Goal: Task Accomplishment & Management: Use online tool/utility

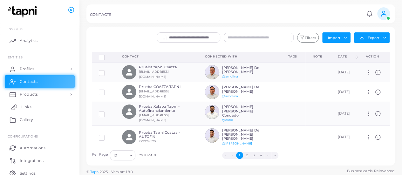
scroll to position [27, 0]
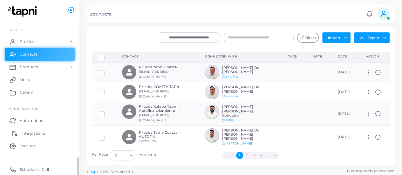
click at [39, 131] on span "Integrations" at bounding box center [33, 134] width 24 height 6
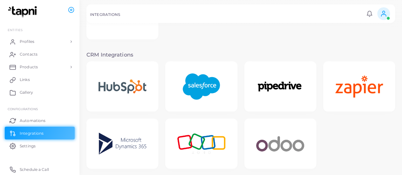
scroll to position [105, 0]
click at [201, 91] on img at bounding box center [201, 86] width 51 height 40
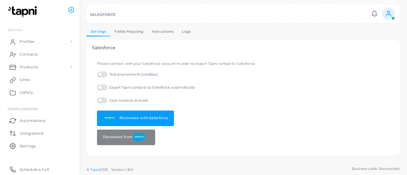
click at [139, 30] on link "Fields Mapping" at bounding box center [128, 31] width 37 height 9
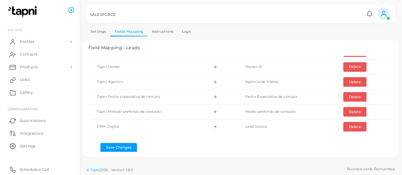
scroll to position [0, 0]
click at [347, 122] on button "Delete" at bounding box center [354, 127] width 23 height 10
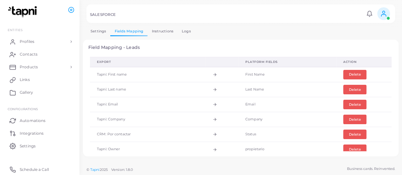
scroll to position [0, 0]
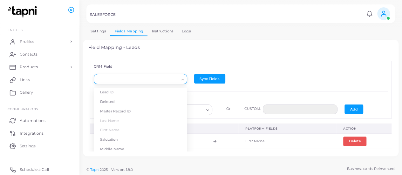
click at [150, 77] on input "Search for option" at bounding box center [138, 79] width 82 height 7
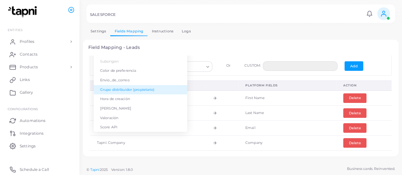
scroll to position [44, 0]
type input "**"
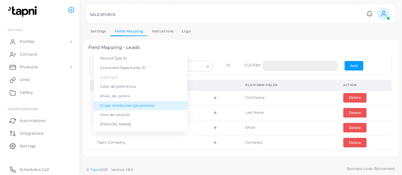
click at [219, 51] on div "Field Mapping - Leads CRM Field Loading... Master Record ID Record Type ID Conv…" at bounding box center [241, 98] width 316 height 117
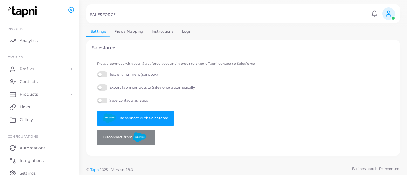
click at [118, 31] on link "Fields Mapping" at bounding box center [128, 31] width 37 height 9
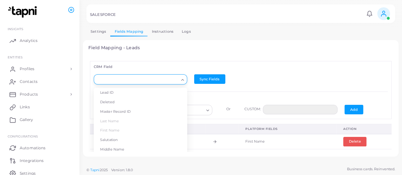
click at [142, 84] on div "Loading..." at bounding box center [140, 79] width 93 height 10
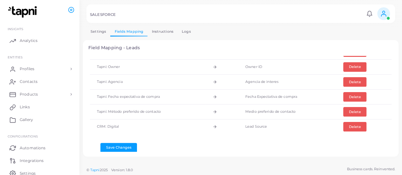
scroll to position [0, 0]
type input "****"
click at [344, 122] on button "Delete" at bounding box center [354, 127] width 23 height 10
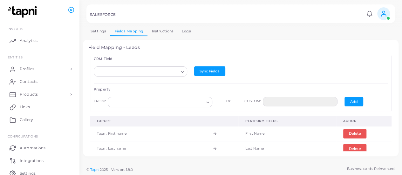
scroll to position [0, 0]
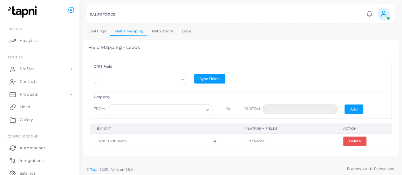
click at [168, 78] on input "Search for option" at bounding box center [138, 79] width 82 height 7
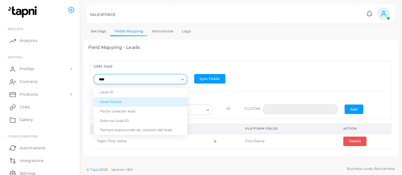
click at [147, 98] on li "Lead Source" at bounding box center [140, 102] width 93 height 10
type input "****"
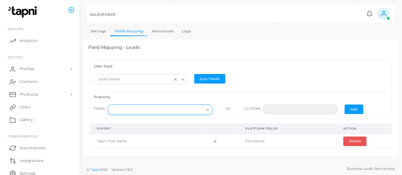
click at [152, 106] on input "Search for option" at bounding box center [157, 109] width 93 height 7
click at [181, 110] on input "Search for option" at bounding box center [157, 109] width 93 height 7
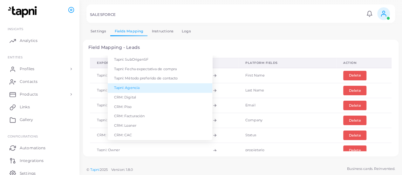
scroll to position [66, 0]
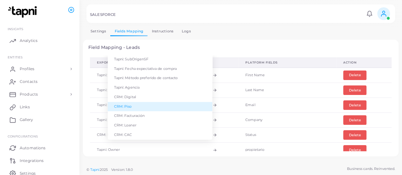
click at [183, 104] on li "CRM: Piso" at bounding box center [160, 107] width 105 height 10
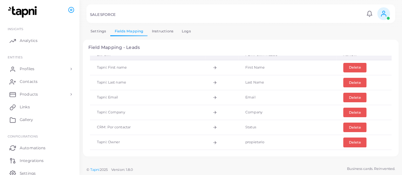
scroll to position [0, 0]
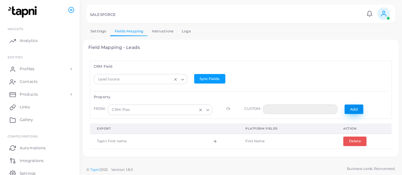
click at [346, 113] on button "Add" at bounding box center [354, 110] width 19 height 10
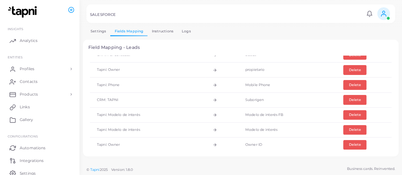
scroll to position [224, 0]
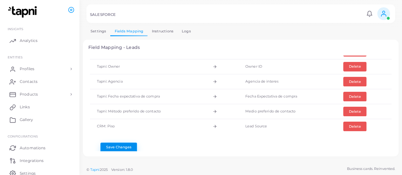
click at [130, 143] on button "Save Changes" at bounding box center [118, 148] width 37 height 10
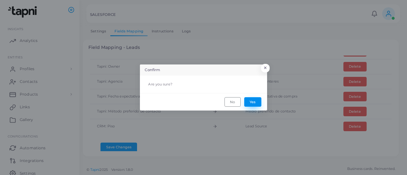
click at [251, 103] on button "Yes" at bounding box center [252, 102] width 17 height 10
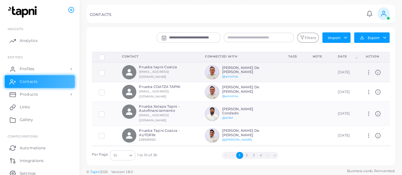
click at [106, 71] on label at bounding box center [106, 71] width 0 height 0
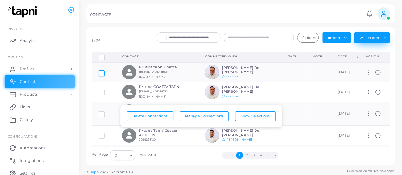
click at [388, 37] on button "Export" at bounding box center [372, 37] width 36 height 10
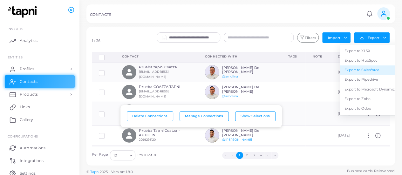
click at [358, 70] on link "Export to Salesforce" at bounding box center [370, 70] width 61 height 10
